Goal: Navigation & Orientation: Find specific page/section

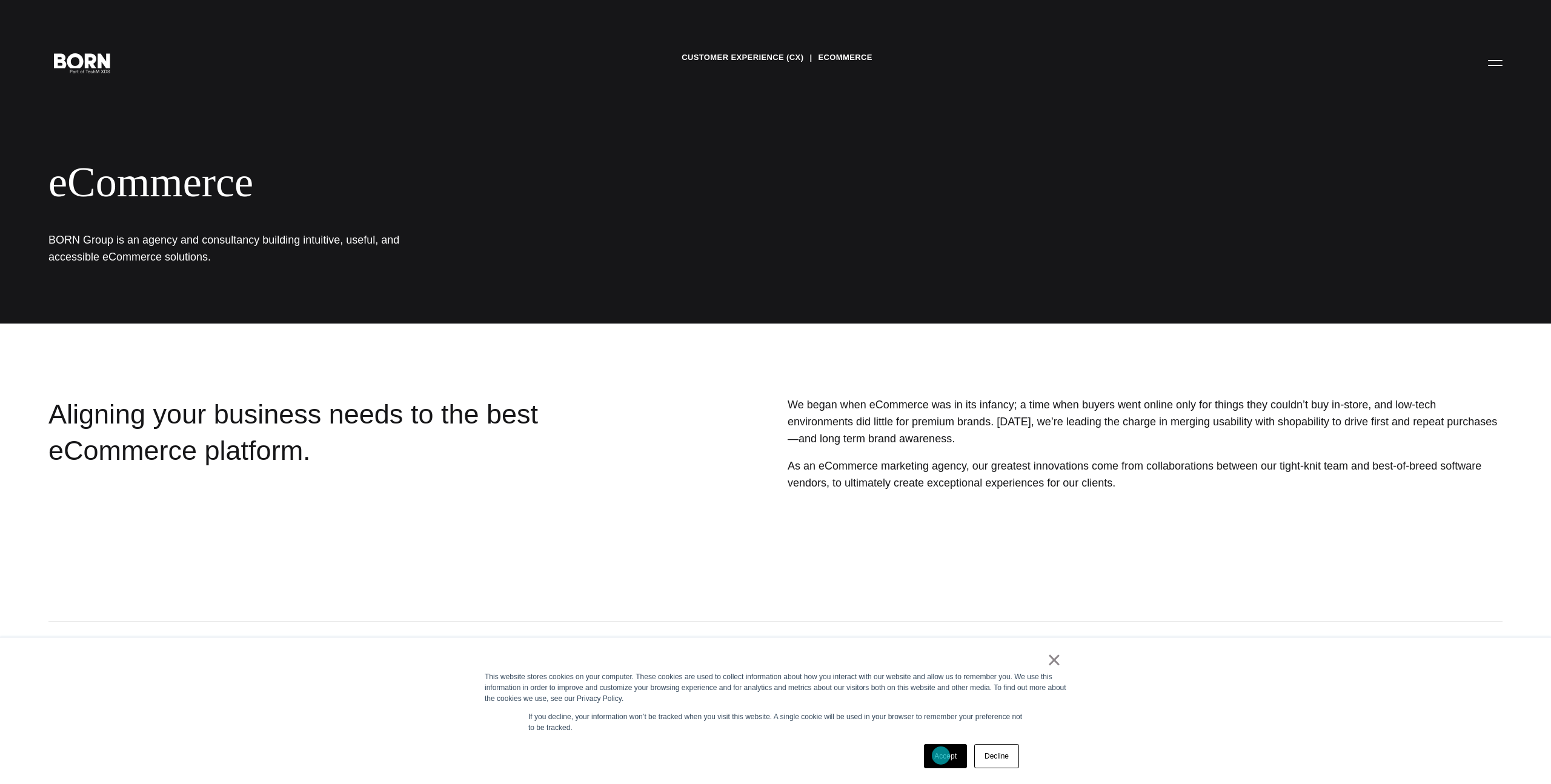
click at [941, 755] on link "Accept" at bounding box center [945, 756] width 43 height 24
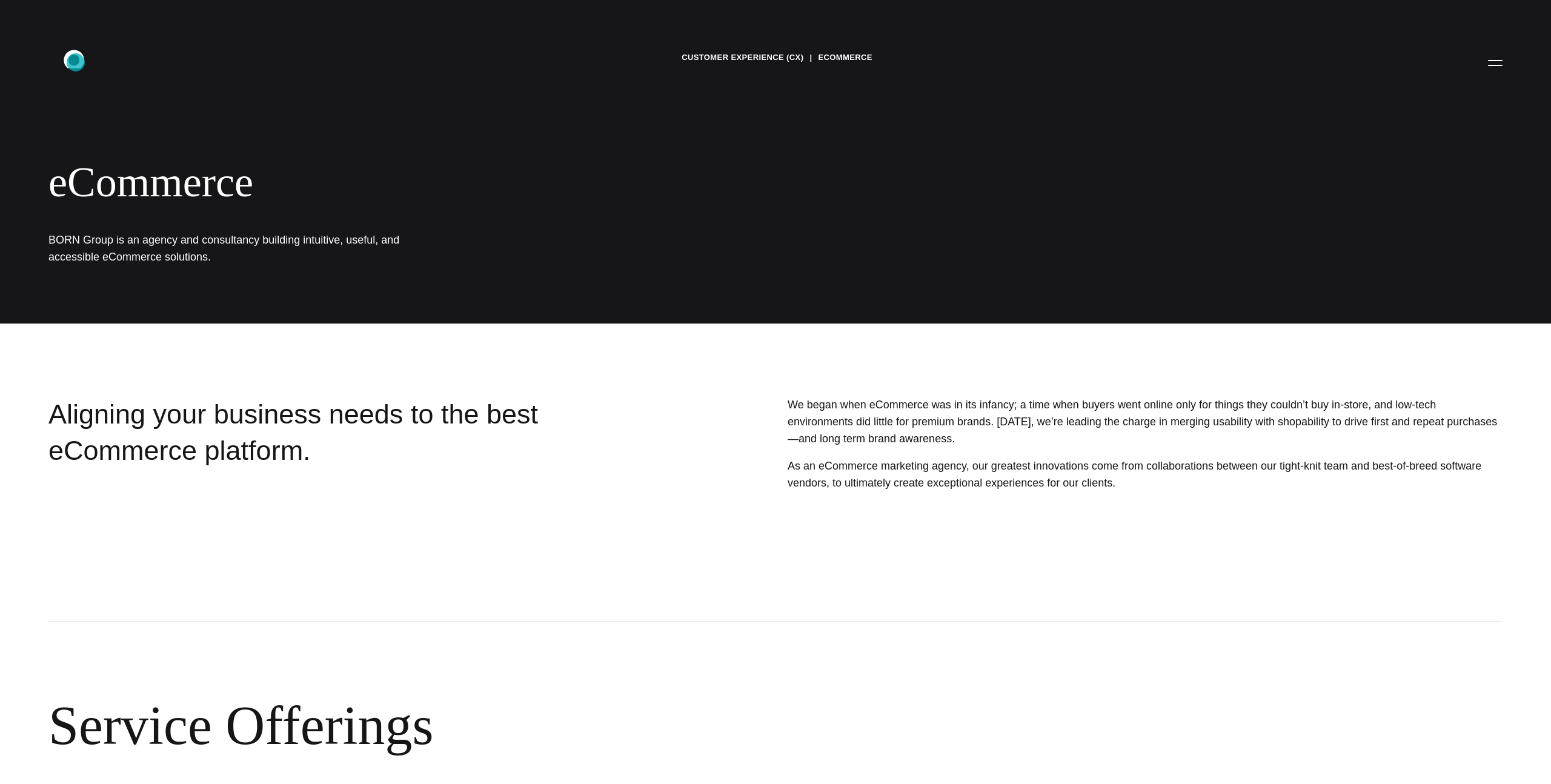
click at [75, 62] on icon ".st0{display:none;} .st1{display:inline;} .st2{font-family:'HelveticaNeue-Mediu…" at bounding box center [82, 62] width 77 height 31
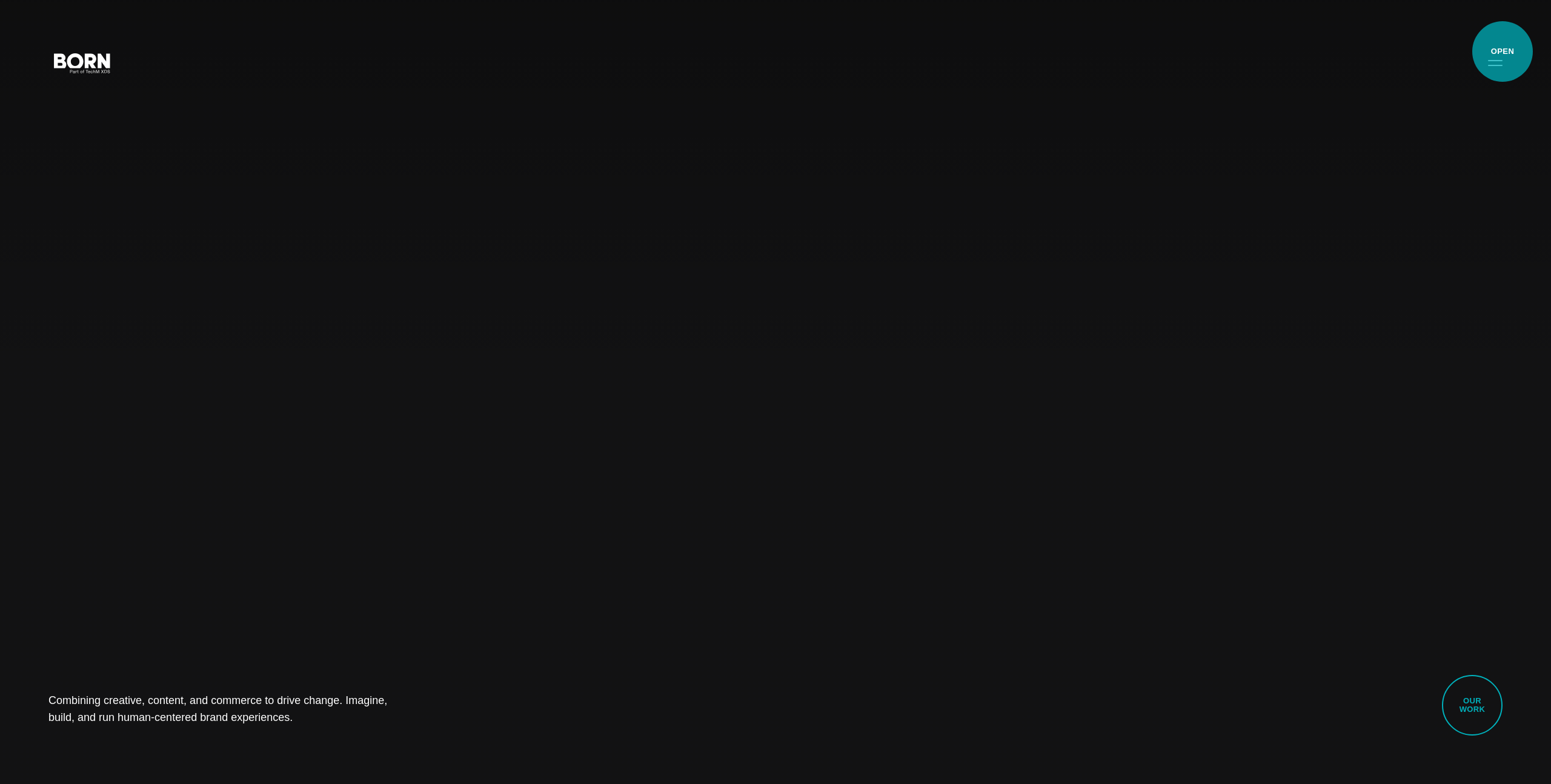
click at [1500, 58] on button "Primary Menu" at bounding box center [1495, 62] width 29 height 25
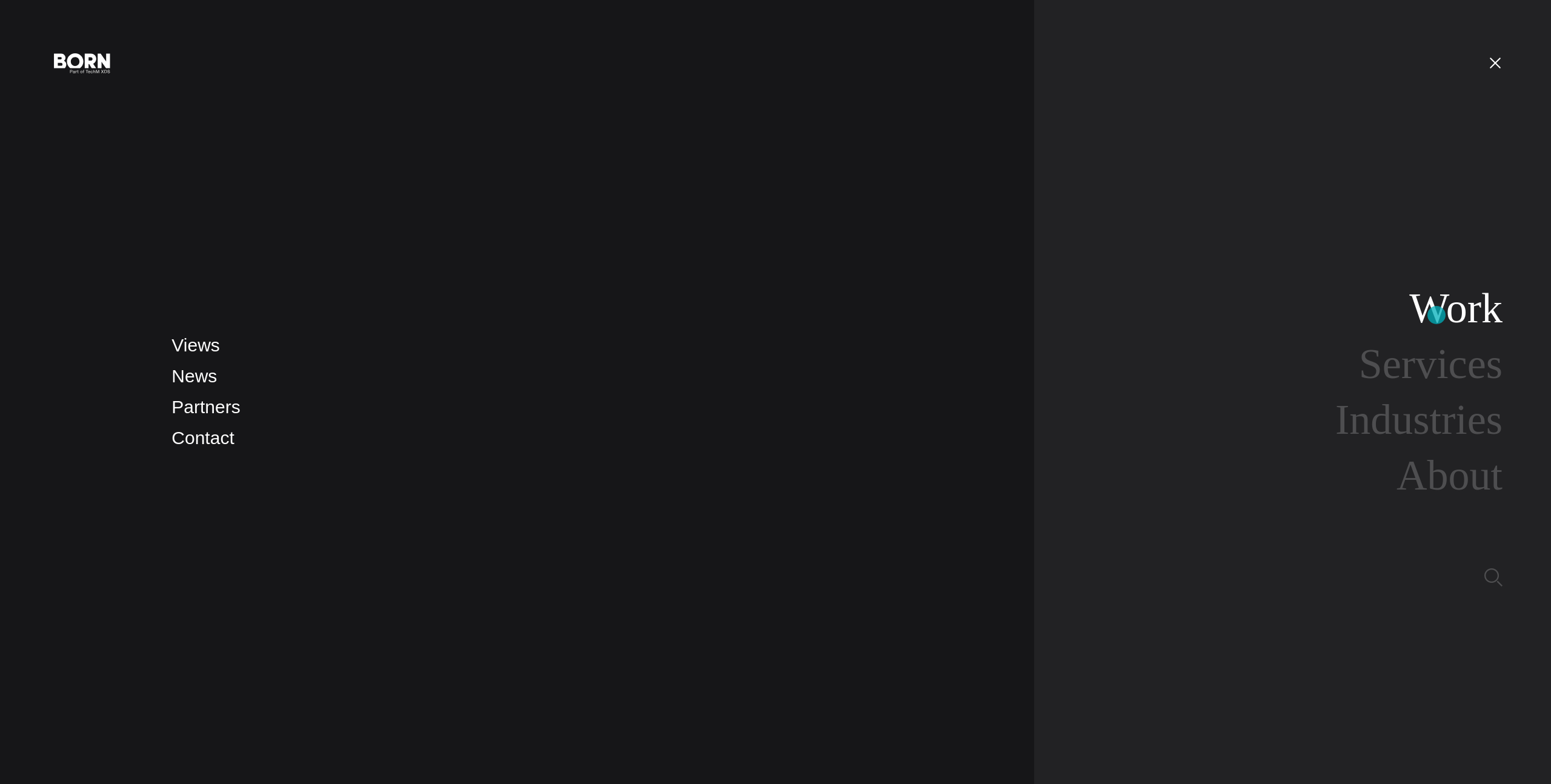
click at [1437, 312] on link "Work" at bounding box center [1456, 308] width 93 height 47
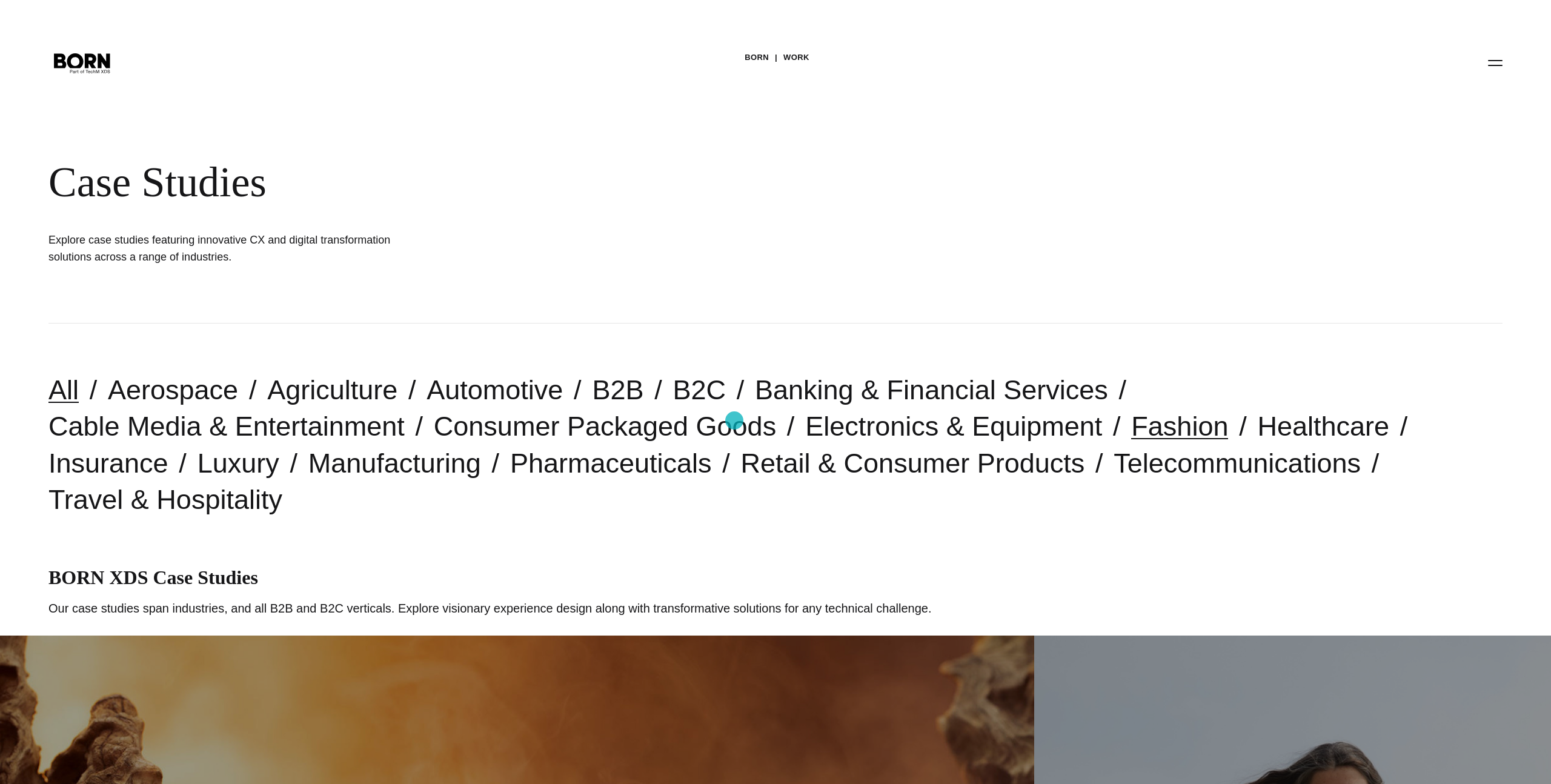
click at [1131, 420] on link "Fashion" at bounding box center [1179, 426] width 97 height 31
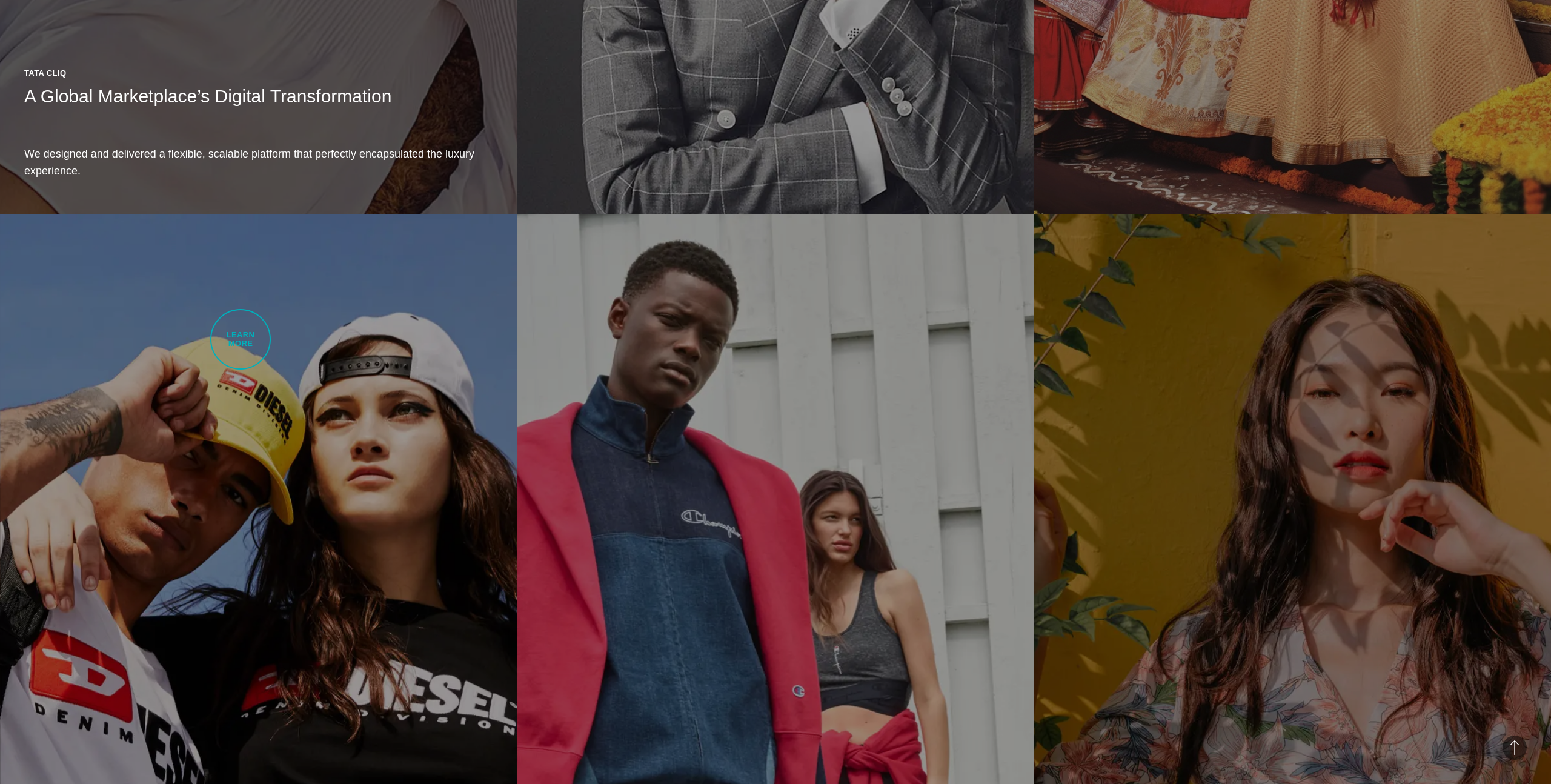
scroll to position [2881, 0]
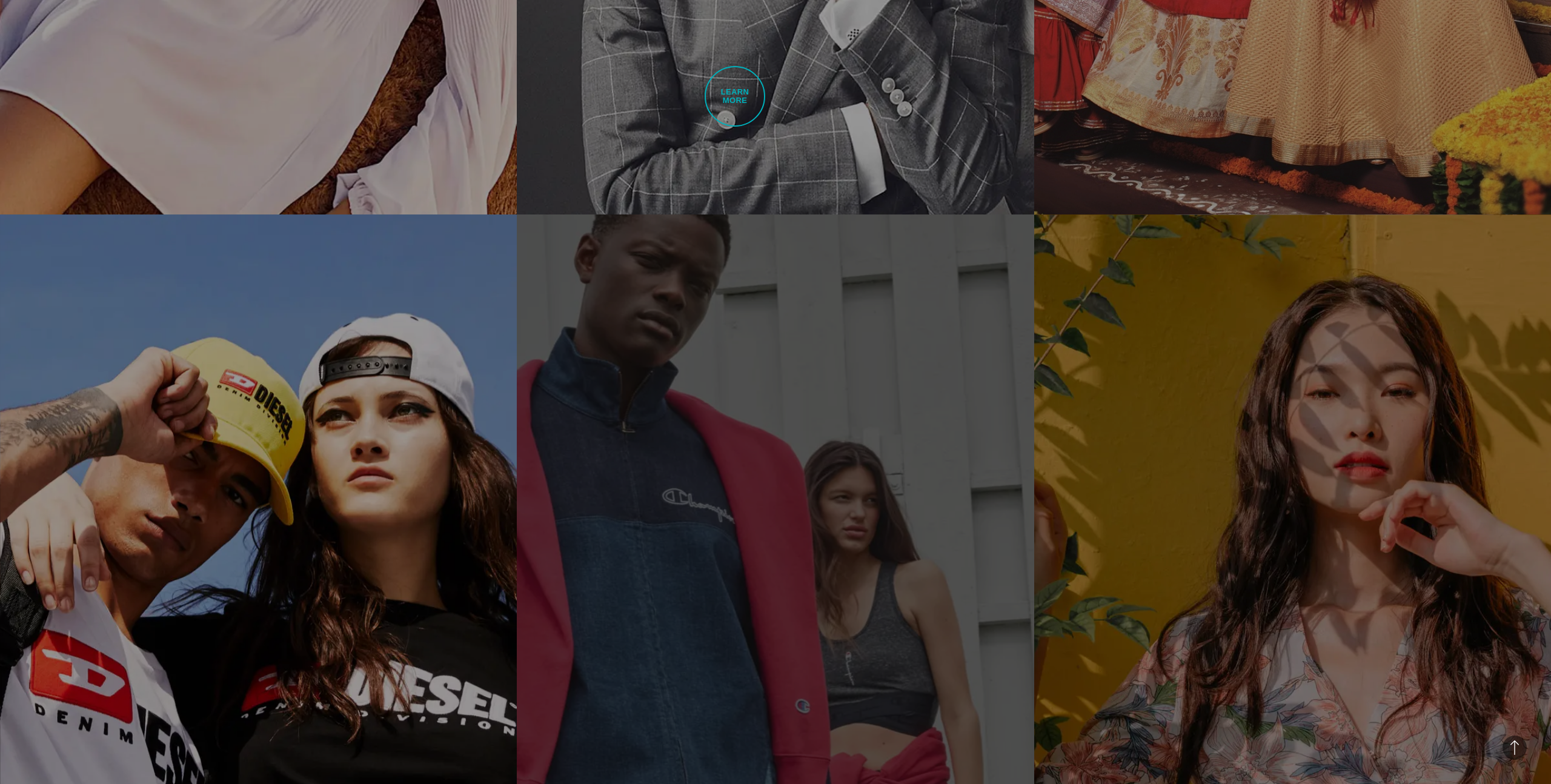
click at [635, 214] on link "Champion Driving Commerce Through Immersive Content Our redesign of [DOMAIN_NAM…" at bounding box center [775, 621] width 517 height 814
